Goal: Information Seeking & Learning: Understand process/instructions

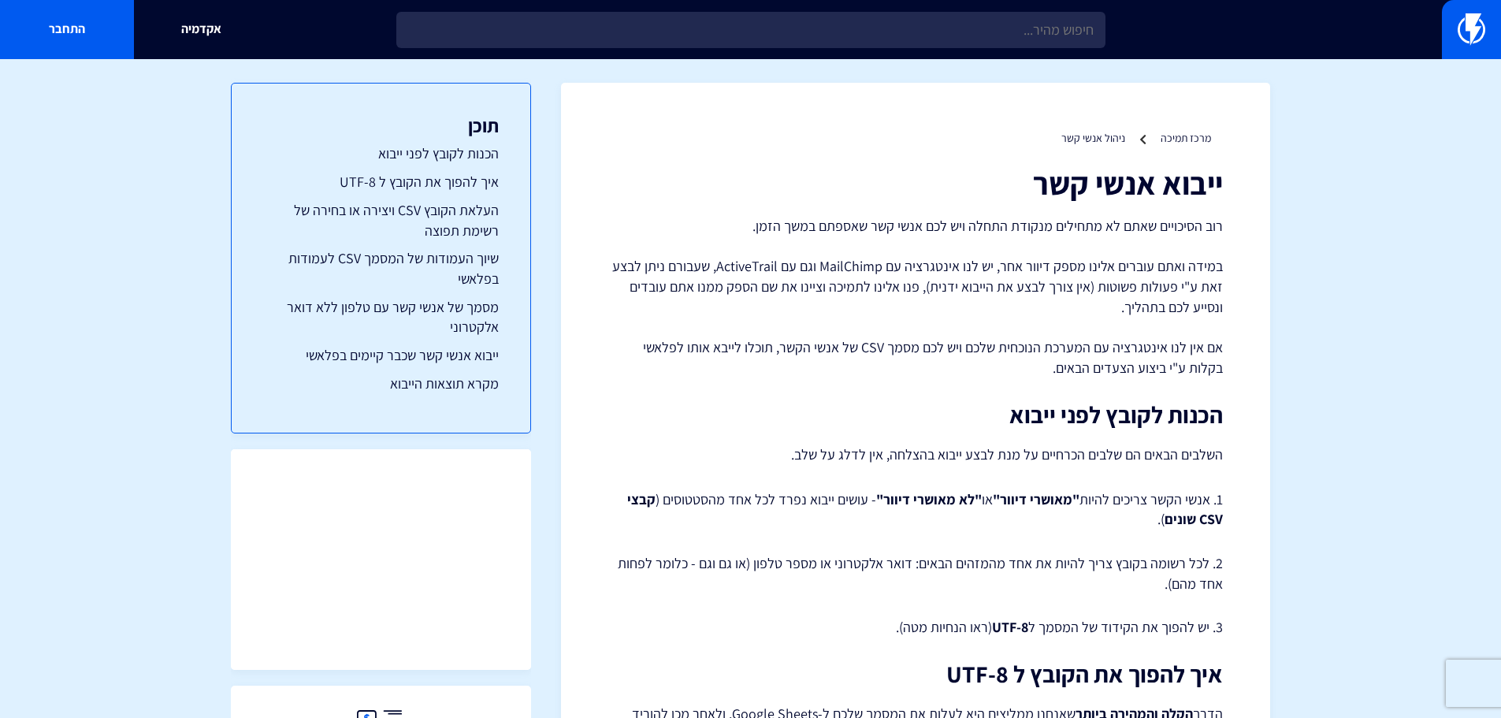
drag, startPoint x: 1241, startPoint y: 331, endPoint x: 1232, endPoint y: 335, distance: 9.5
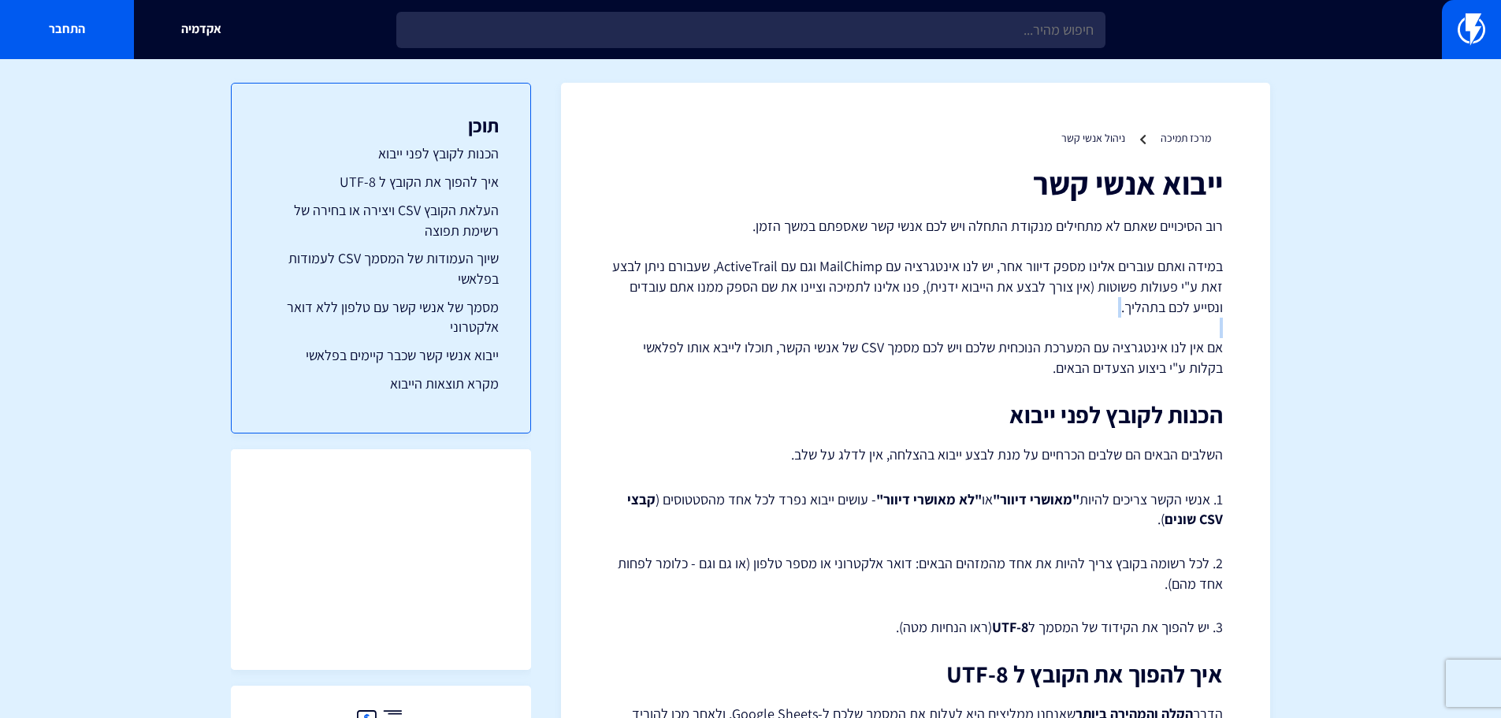
drag, startPoint x: 1229, startPoint y: 369, endPoint x: 1237, endPoint y: 363, distance: 10.1
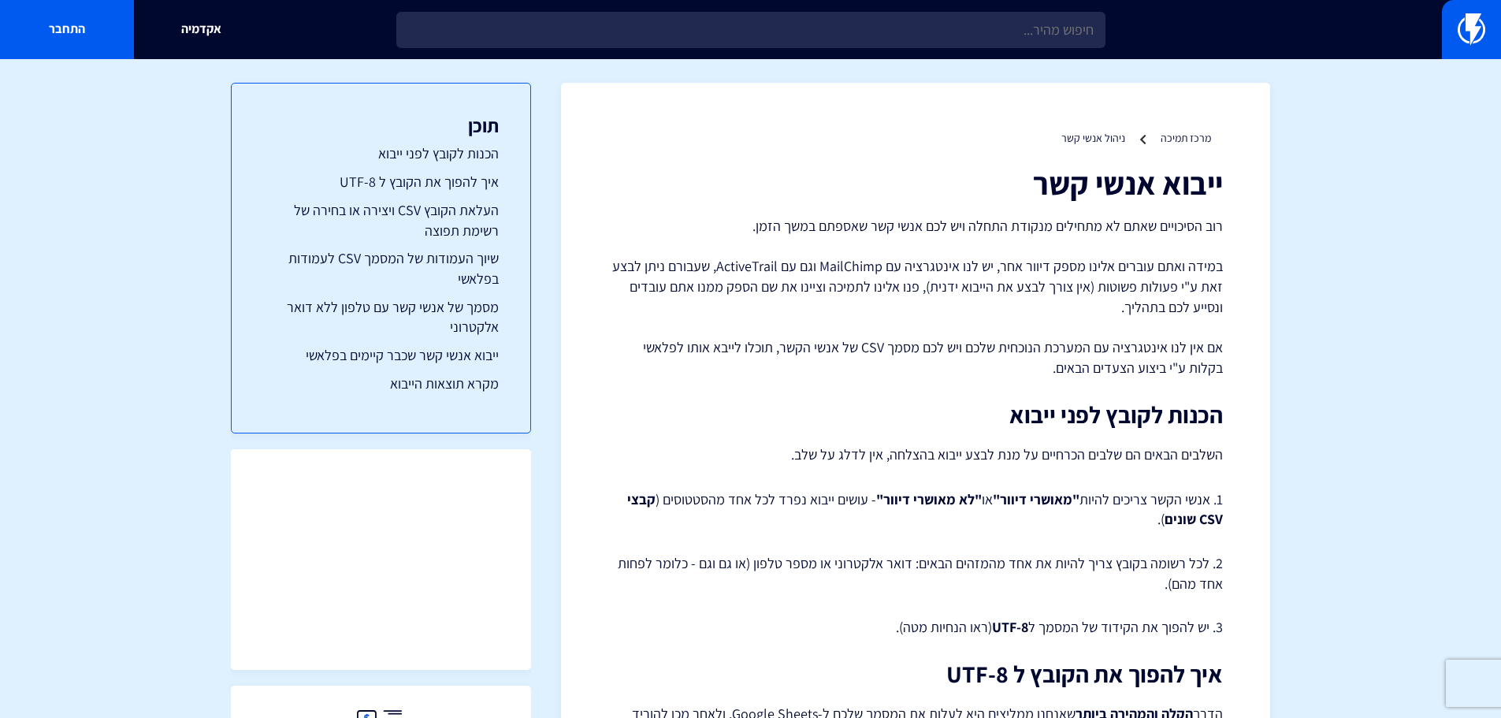
drag, startPoint x: 1234, startPoint y: 344, endPoint x: 1241, endPoint y: 352, distance: 11.1
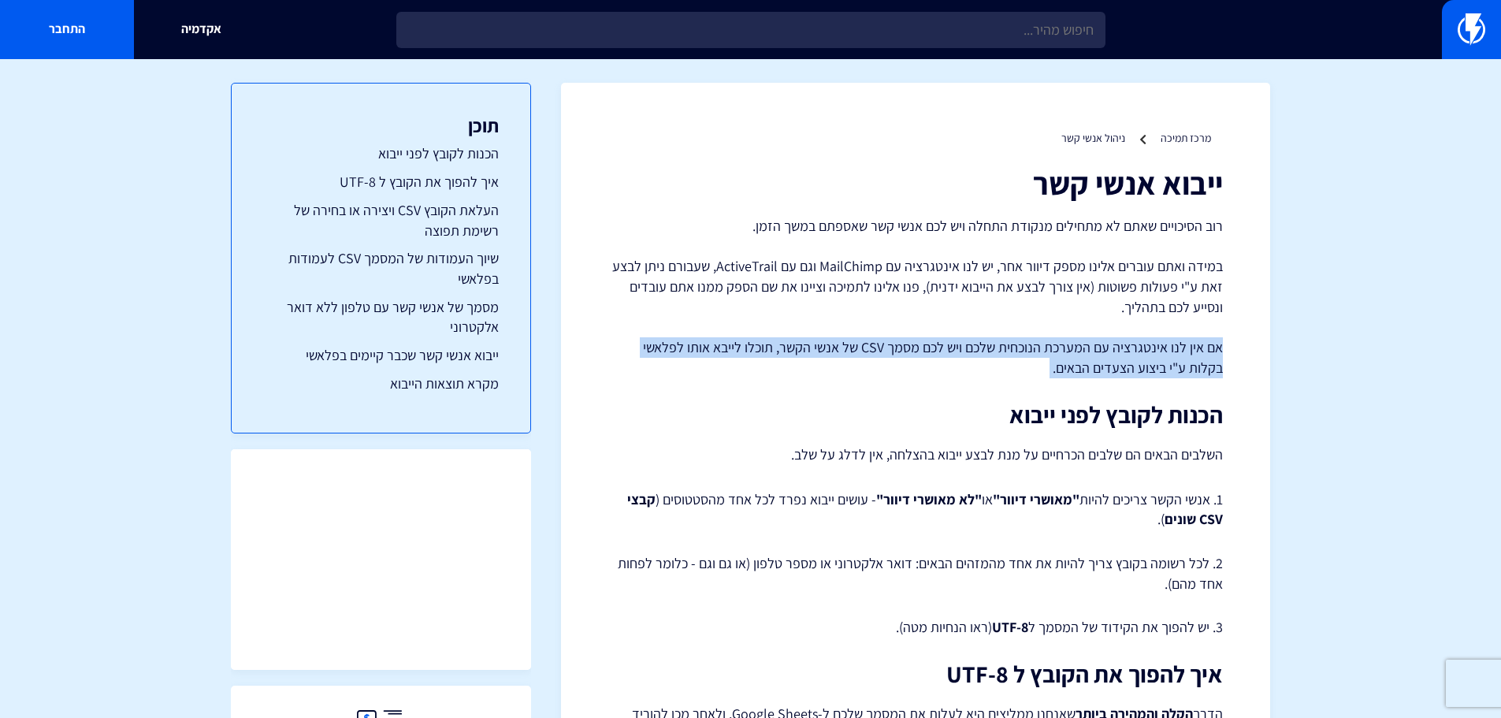
drag, startPoint x: 1224, startPoint y: 348, endPoint x: 1233, endPoint y: 393, distance: 45.7
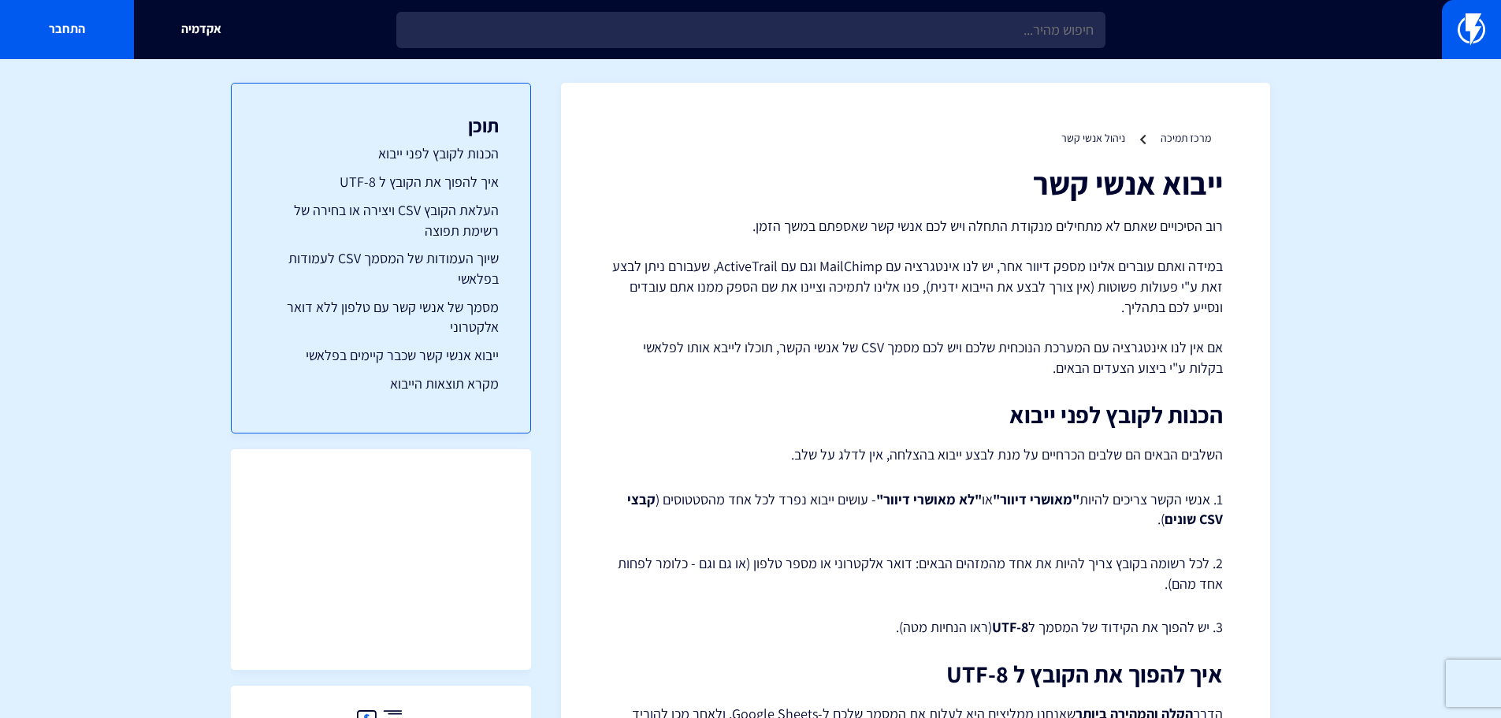
drag, startPoint x: 1238, startPoint y: 440, endPoint x: 1193, endPoint y: 423, distance: 48.6
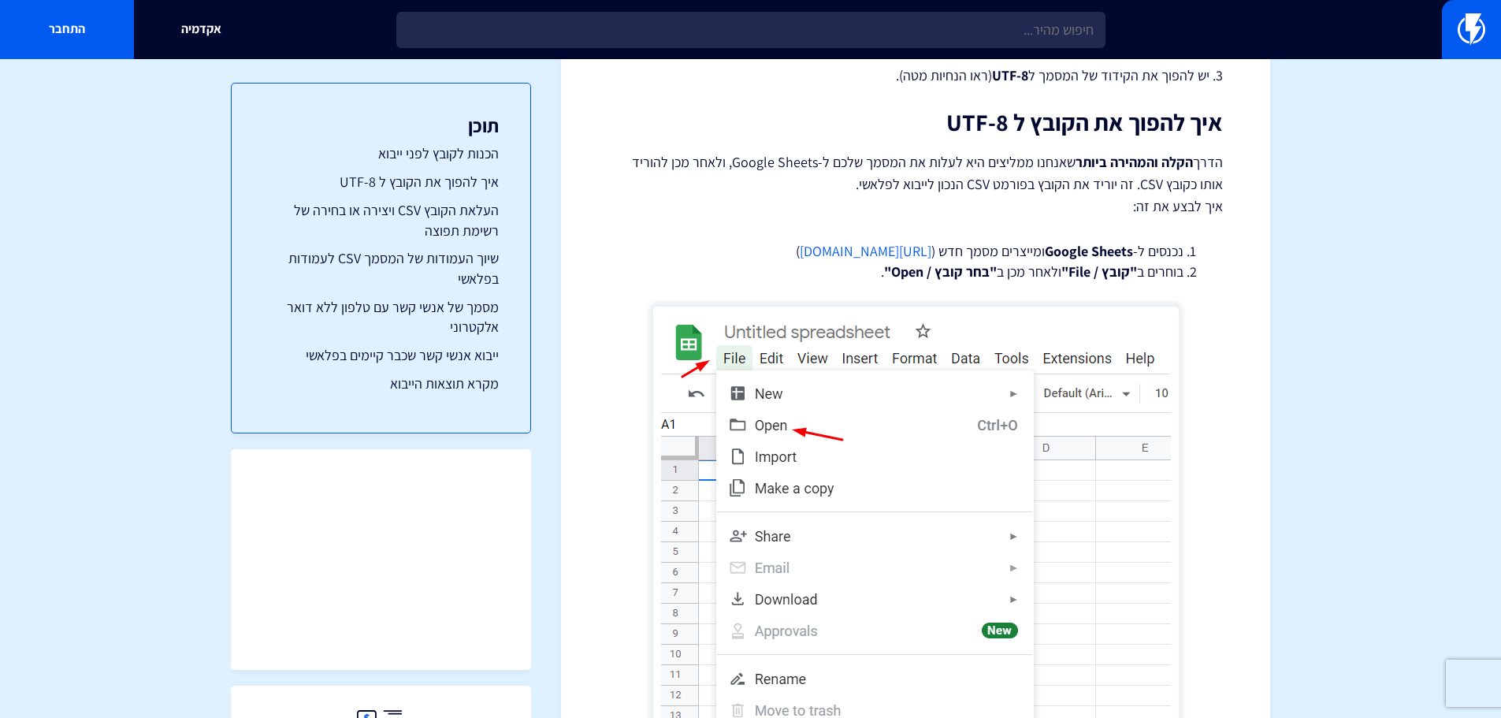
click at [843, 280] on li "בוחרים ב "קובץ / File" ולאחר מכן ב "בחר קובץ / Open" ." at bounding box center [916, 272] width 536 height 20
